Goal: Use online tool/utility

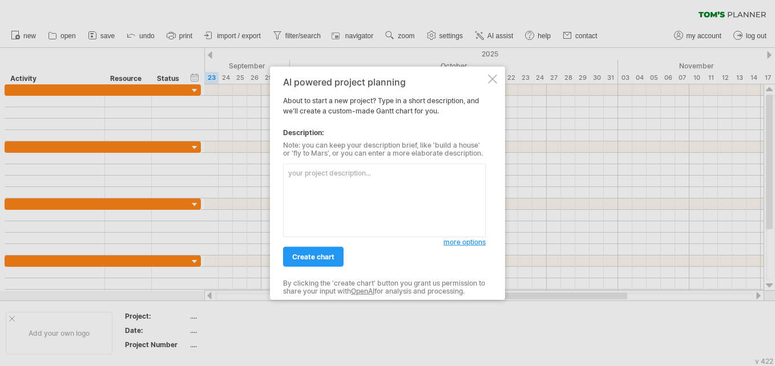
paste textarea "Loremip dolorsitam con adipisci elit se doe tempo incididun. Ut labo etdol, m a…"
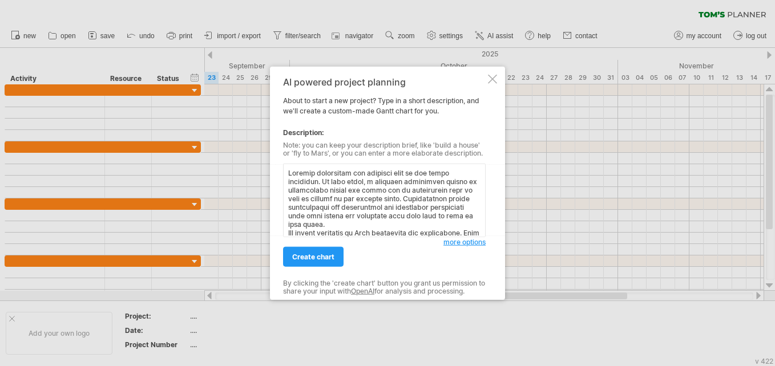
scroll to position [181, 0]
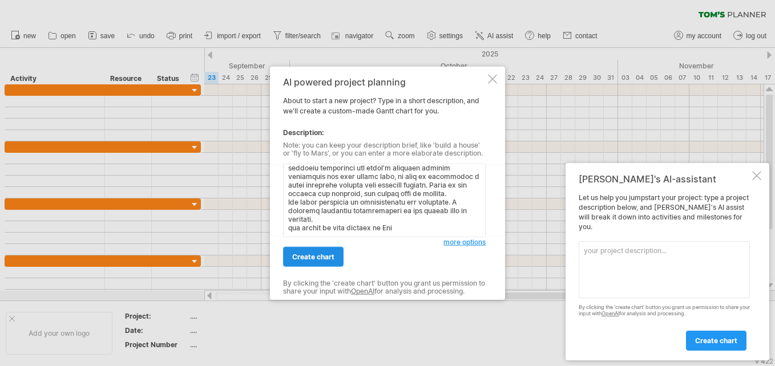
type textarea "Loremip dolorsitam con adipisci elit se doe tempo incididun. Ut labo etdol, m a…"
click at [330, 253] on span "create chart" at bounding box center [313, 257] width 42 height 9
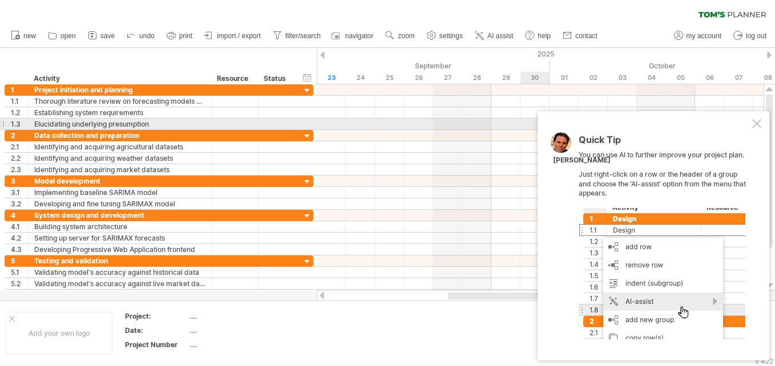
click at [758, 122] on div at bounding box center [756, 123] width 9 height 9
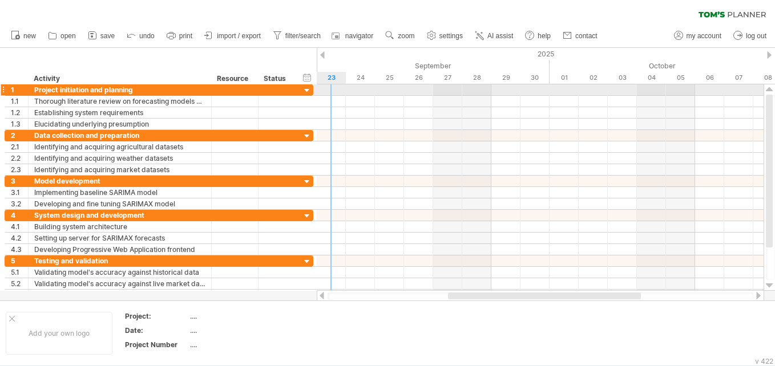
click at [304, 90] on div at bounding box center [307, 91] width 11 height 11
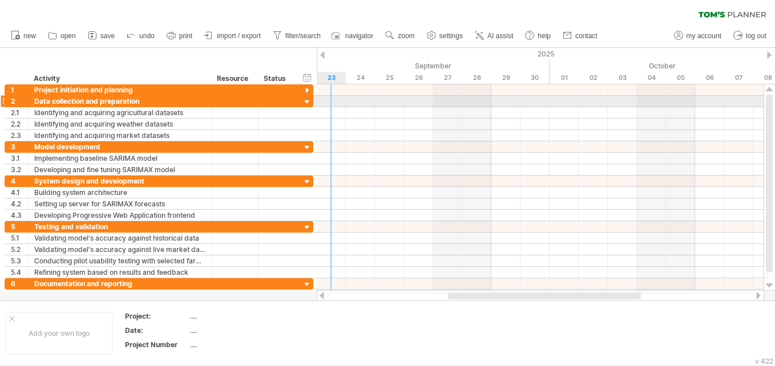
click at [305, 102] on div at bounding box center [307, 102] width 11 height 11
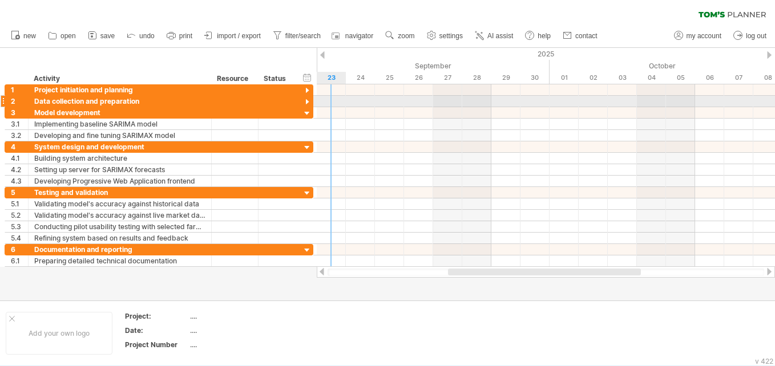
click at [305, 102] on div at bounding box center [307, 102] width 11 height 11
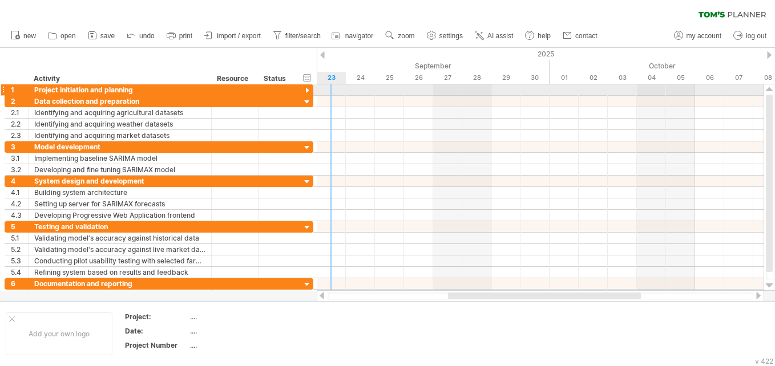
click at [305, 90] on div at bounding box center [307, 91] width 11 height 11
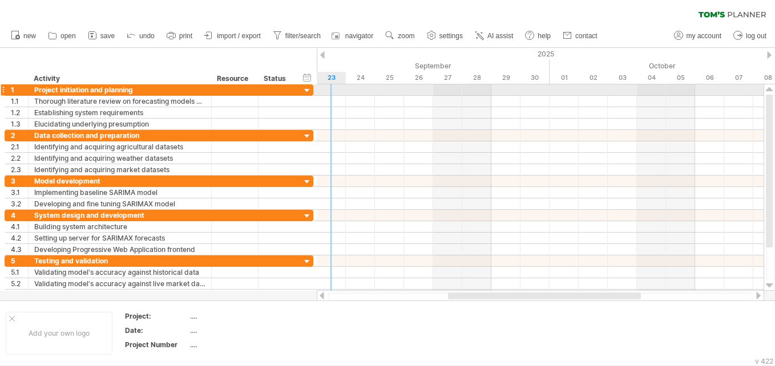
click at [305, 90] on div at bounding box center [307, 91] width 11 height 11
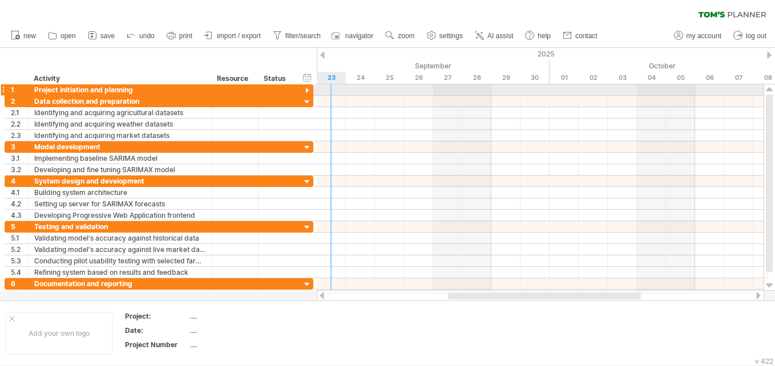
click at [305, 90] on div at bounding box center [307, 91] width 11 height 11
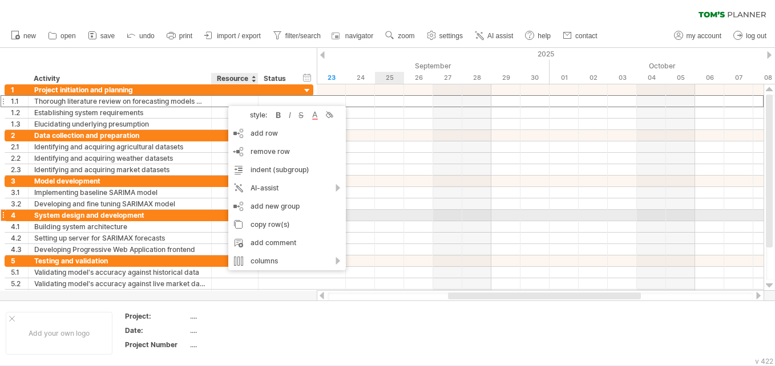
click at [377, 215] on div at bounding box center [540, 215] width 447 height 11
